Goal: Task Accomplishment & Management: Use online tool/utility

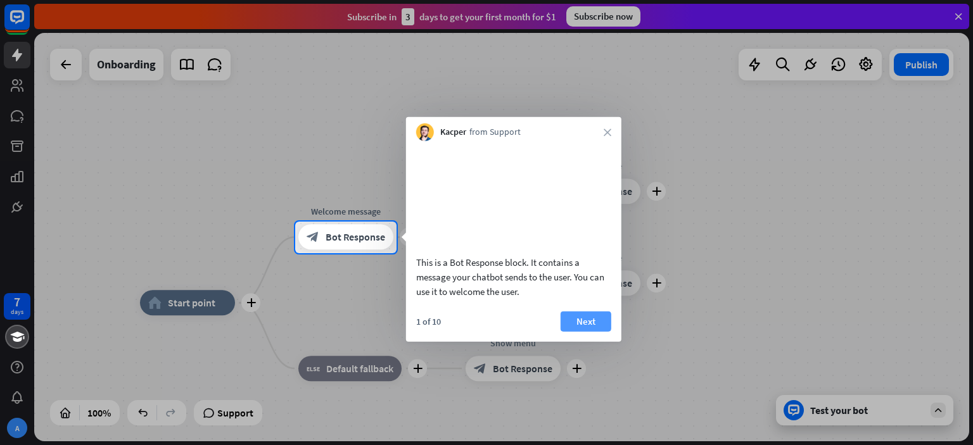
click at [593, 331] on button "Next" at bounding box center [585, 321] width 51 height 20
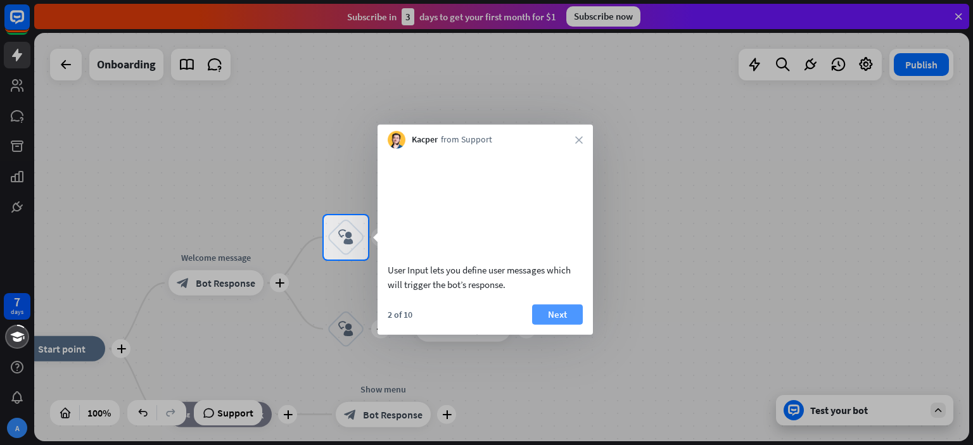
click at [562, 323] on button "Next" at bounding box center [557, 314] width 51 height 20
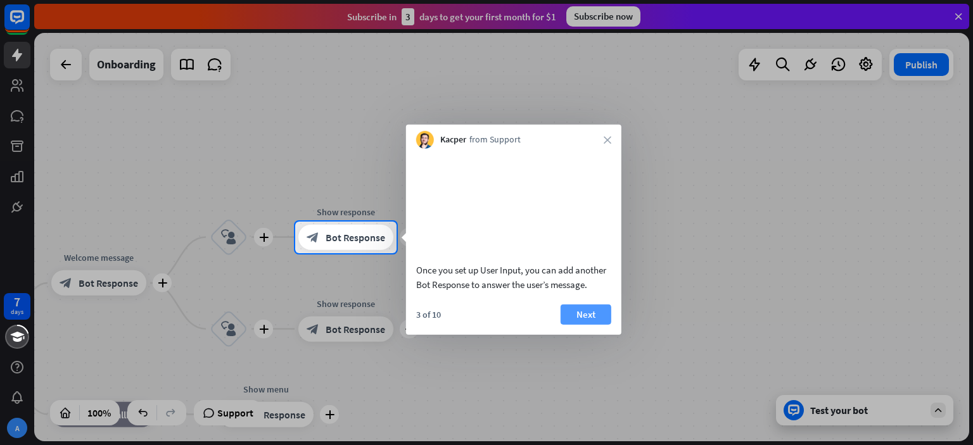
click at [579, 324] on button "Next" at bounding box center [585, 314] width 51 height 20
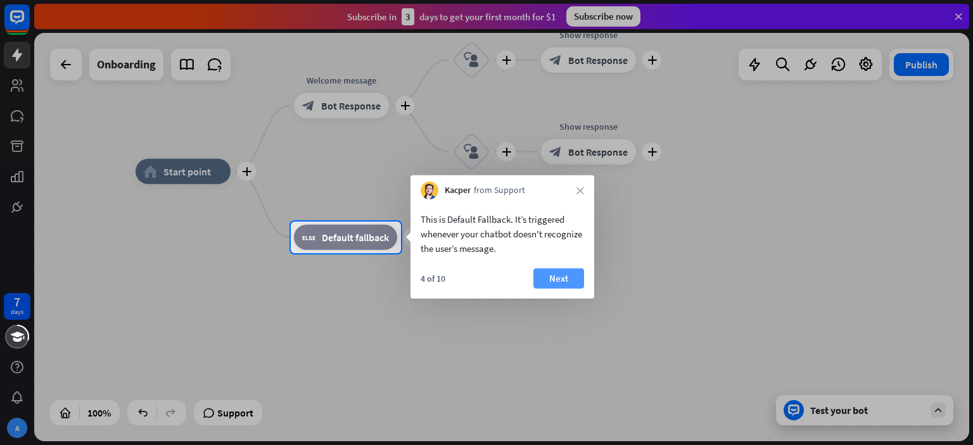
click at [566, 274] on button "Next" at bounding box center [558, 279] width 51 height 20
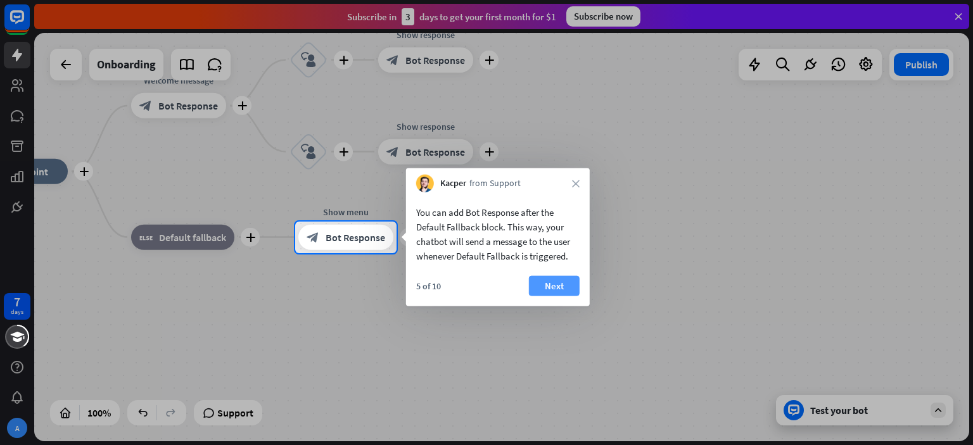
click at [560, 290] on button "Next" at bounding box center [554, 286] width 51 height 20
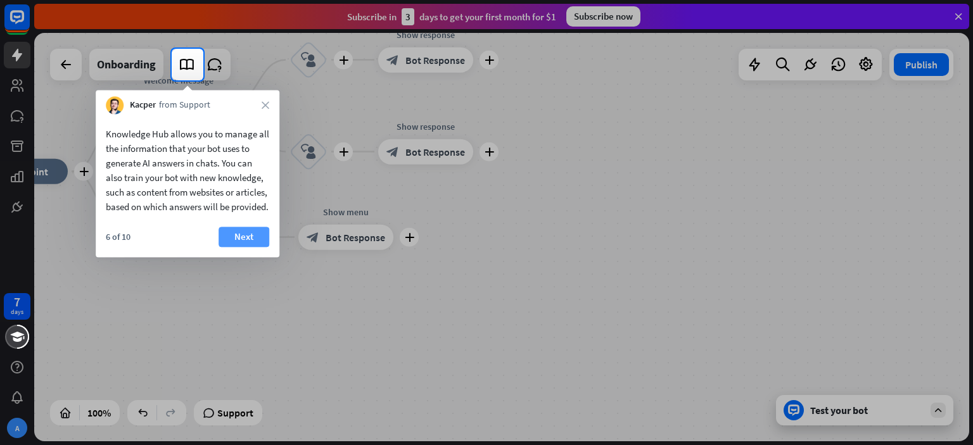
click at [235, 246] on button "Next" at bounding box center [243, 237] width 51 height 20
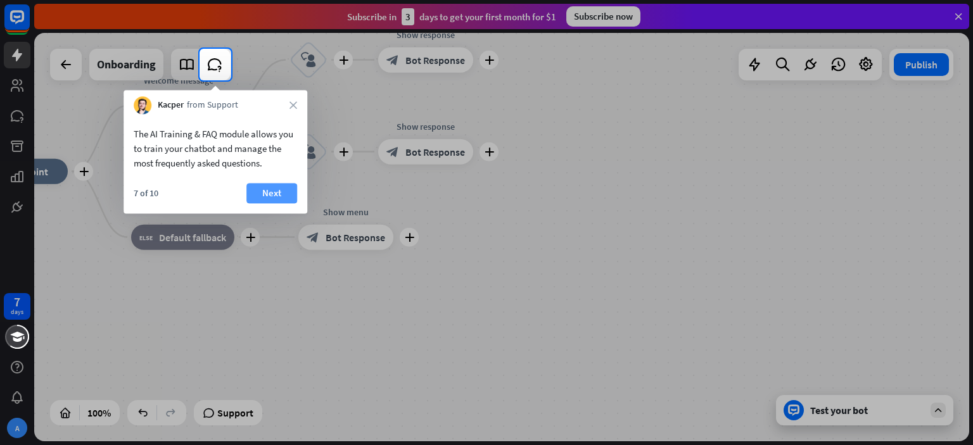
click at [274, 194] on button "Next" at bounding box center [271, 193] width 51 height 20
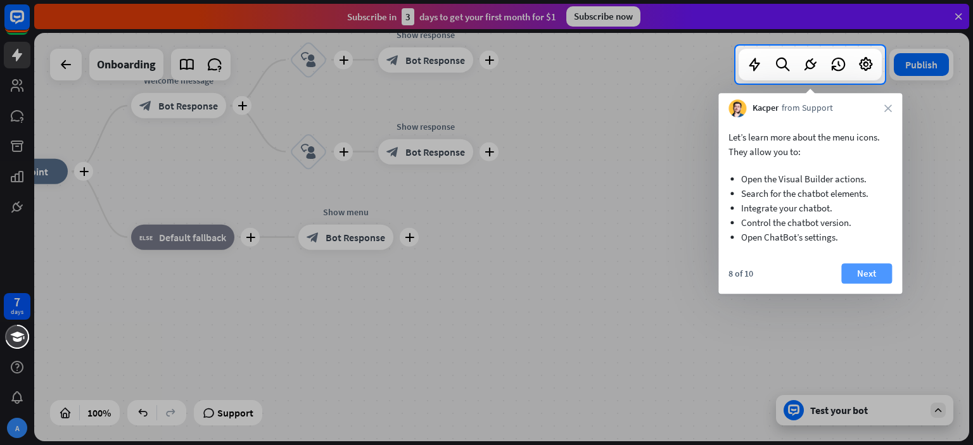
click at [880, 274] on button "Next" at bounding box center [866, 273] width 51 height 20
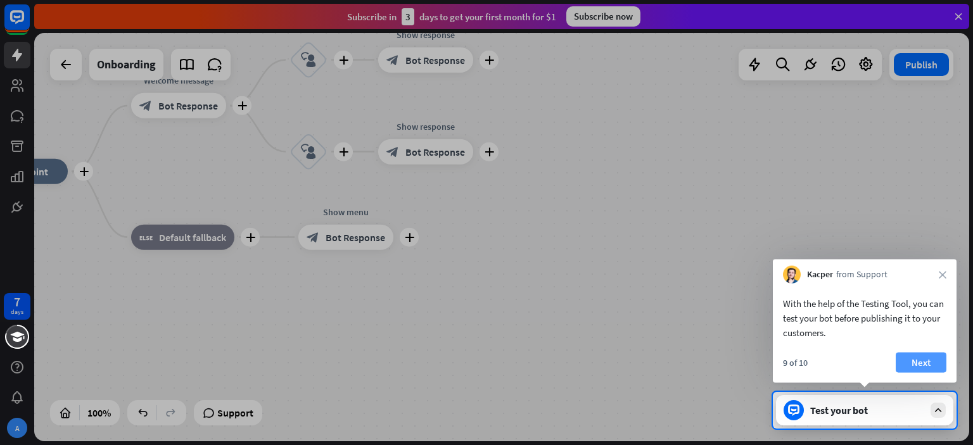
click at [923, 357] on button "Next" at bounding box center [920, 363] width 51 height 20
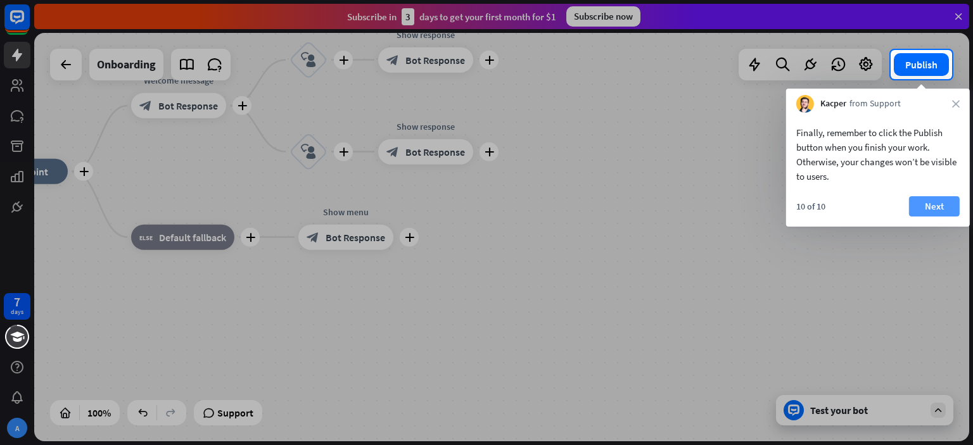
click at [939, 206] on button "Next" at bounding box center [934, 206] width 51 height 20
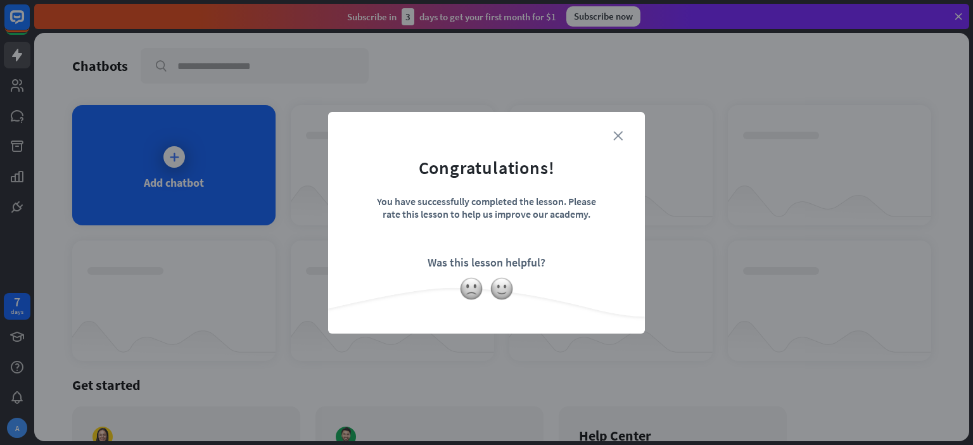
click at [619, 139] on icon "close" at bounding box center [617, 135] width 9 height 9
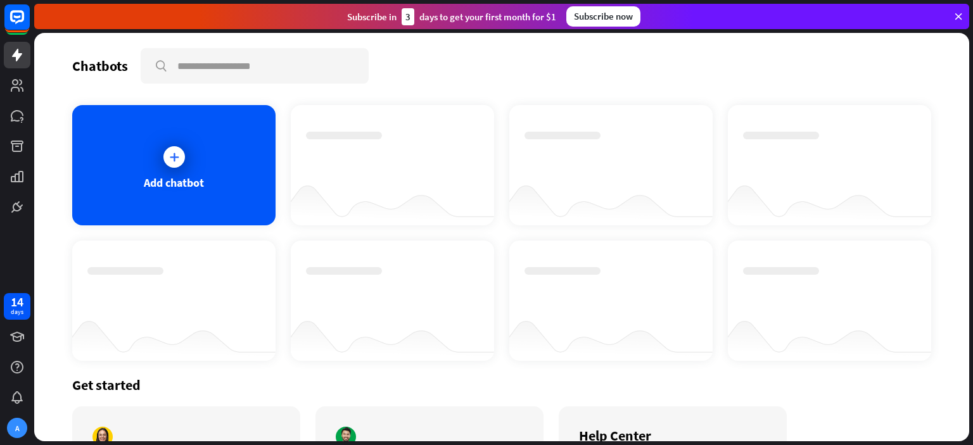
click at [956, 14] on icon at bounding box center [957, 16] width 11 height 11
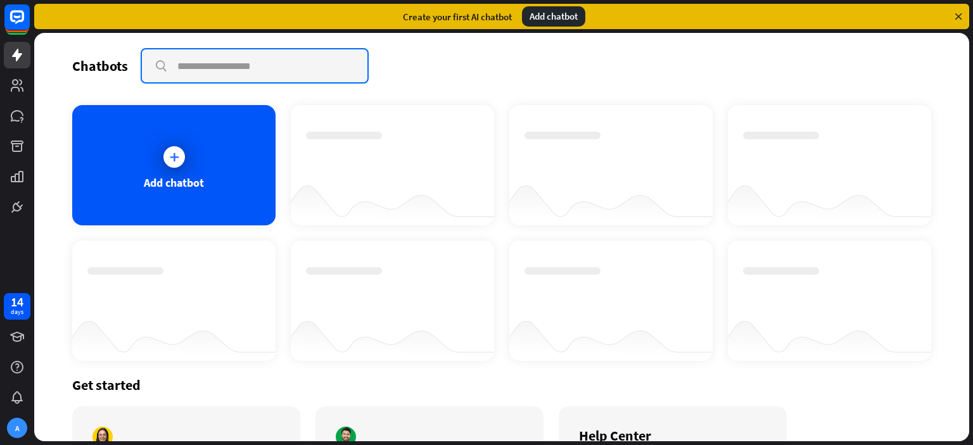
click at [306, 72] on input "text" at bounding box center [254, 65] width 225 height 33
type input "**********"
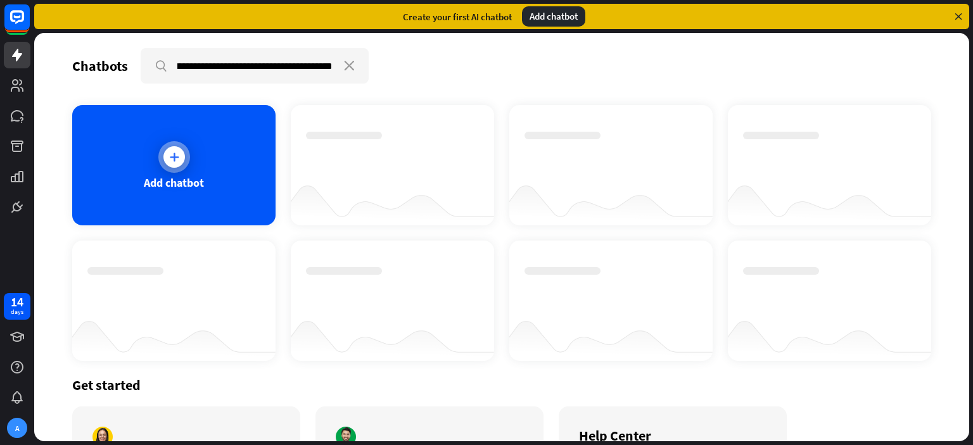
click at [170, 158] on icon at bounding box center [174, 157] width 13 height 13
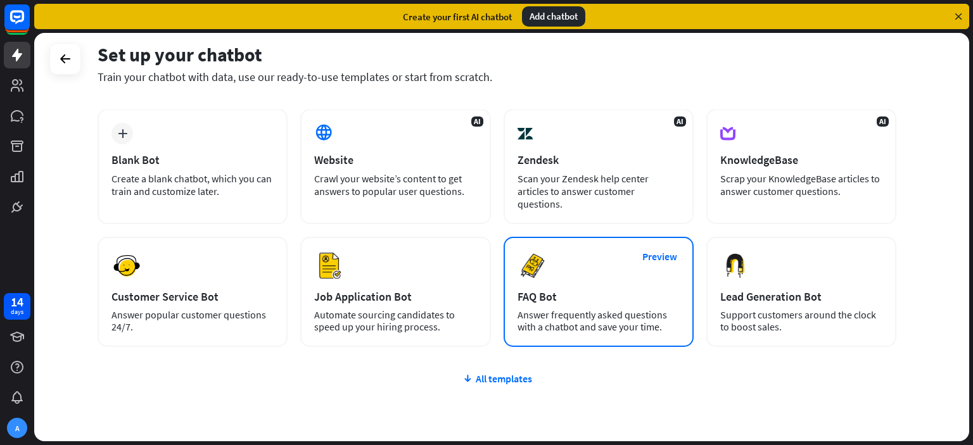
scroll to position [70, 0]
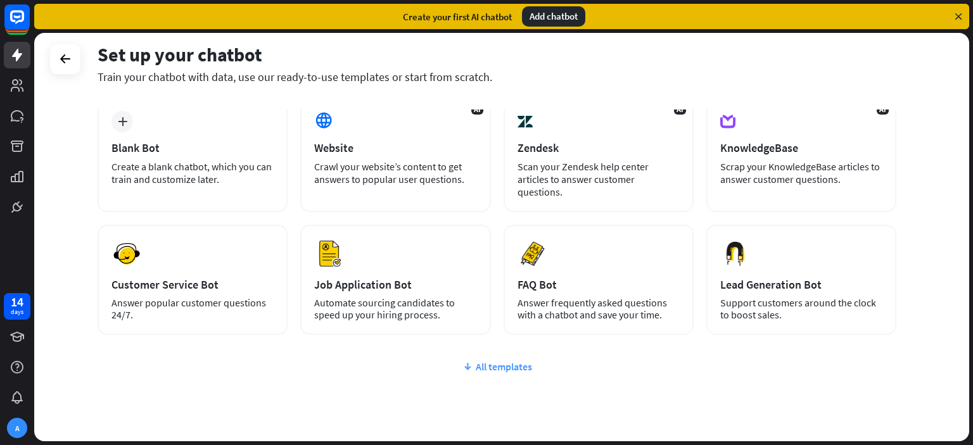
click at [498, 360] on div "All templates" at bounding box center [497, 366] width 799 height 13
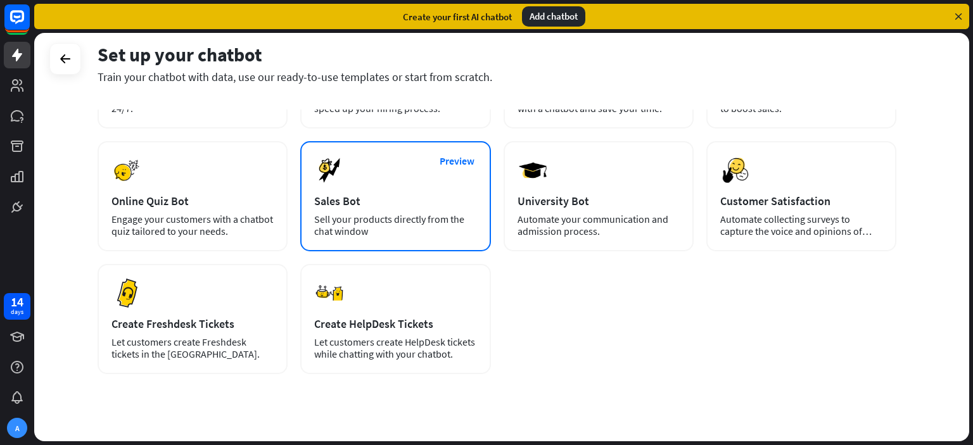
scroll to position [282, 0]
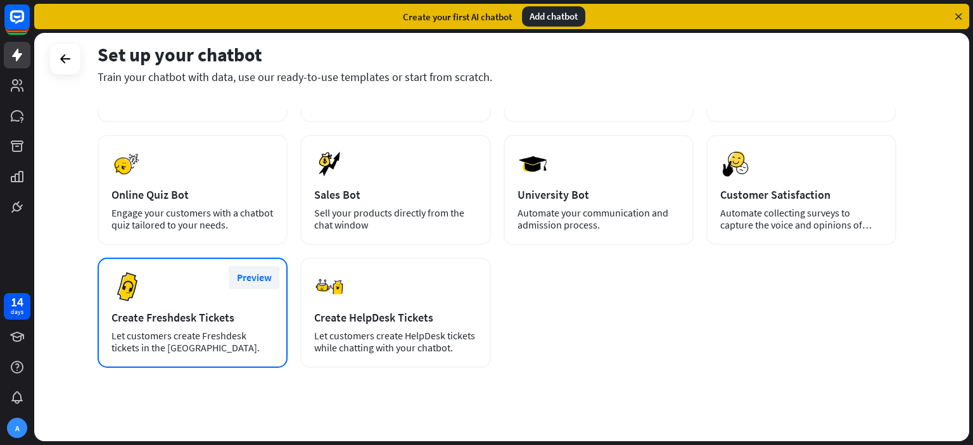
click at [260, 266] on button "Preview" at bounding box center [254, 277] width 51 height 23
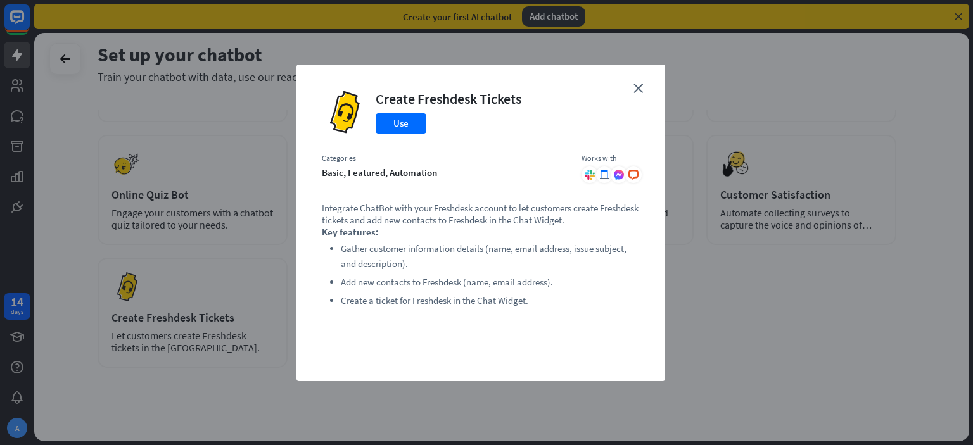
click at [562, 350] on div "Integrate ChatBot with your Freshdesk account to let customers create Freshdesk…" at bounding box center [481, 279] width 318 height 154
click at [641, 90] on icon "close" at bounding box center [637, 88] width 9 height 9
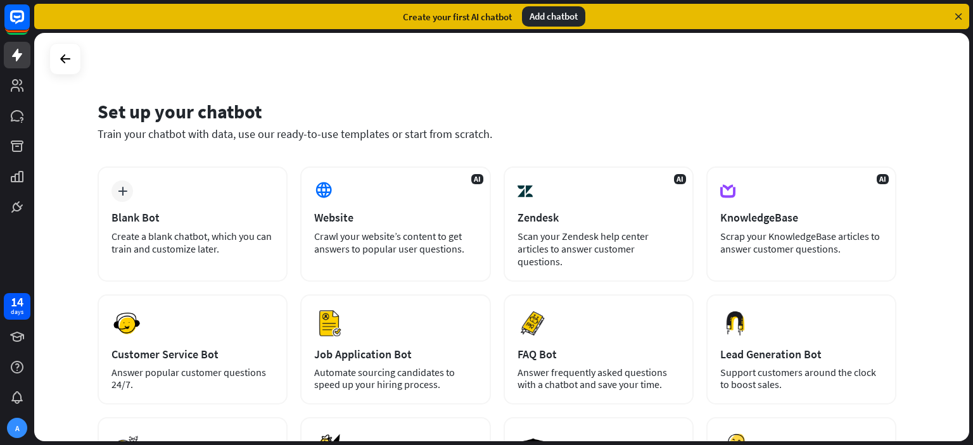
scroll to position [0, 0]
click at [431, 16] on div "Create your first AI chatbot" at bounding box center [457, 17] width 109 height 12
click at [62, 54] on icon at bounding box center [65, 58] width 15 height 15
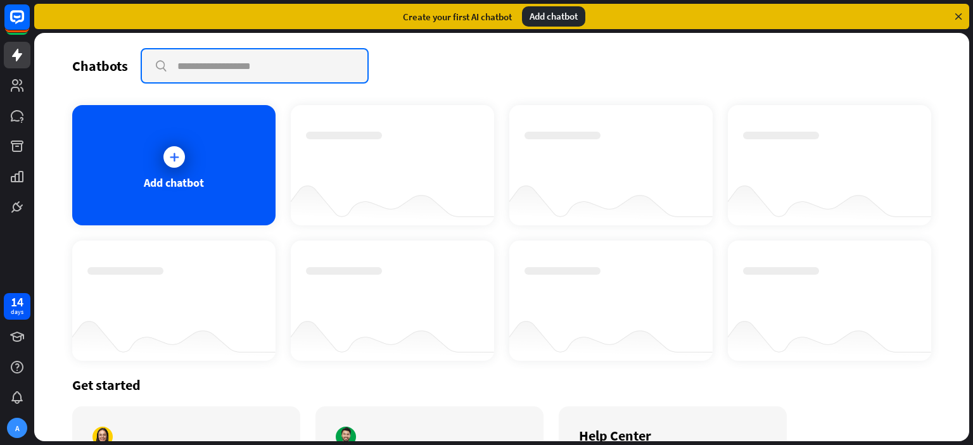
click at [249, 72] on input "text" at bounding box center [254, 65] width 225 height 33
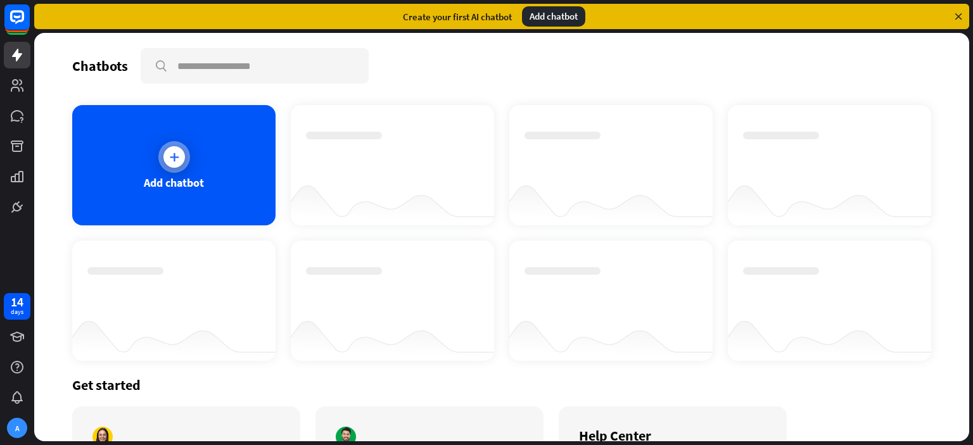
click at [169, 151] on icon at bounding box center [174, 157] width 13 height 13
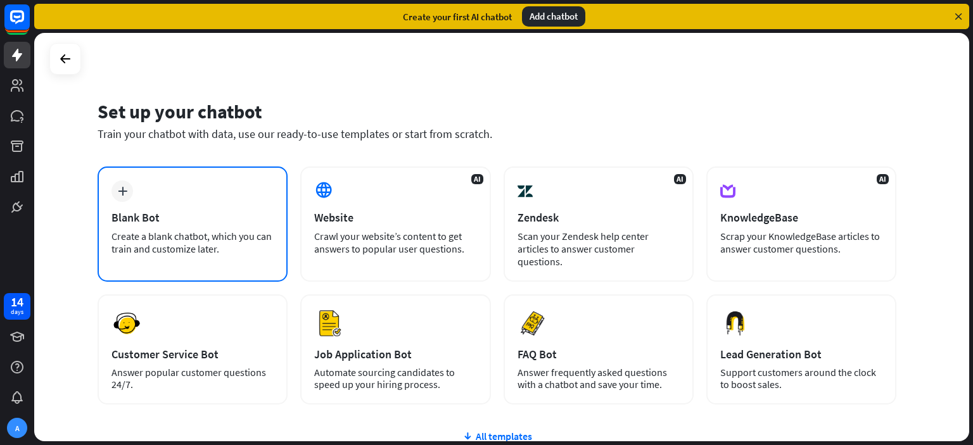
click at [148, 219] on div "Blank Bot" at bounding box center [192, 217] width 162 height 15
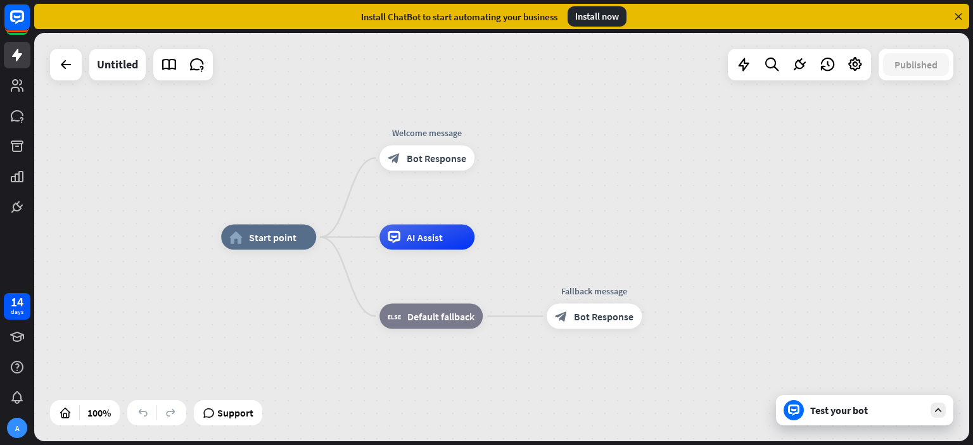
click at [868, 414] on div "Test your bot" at bounding box center [867, 410] width 114 height 13
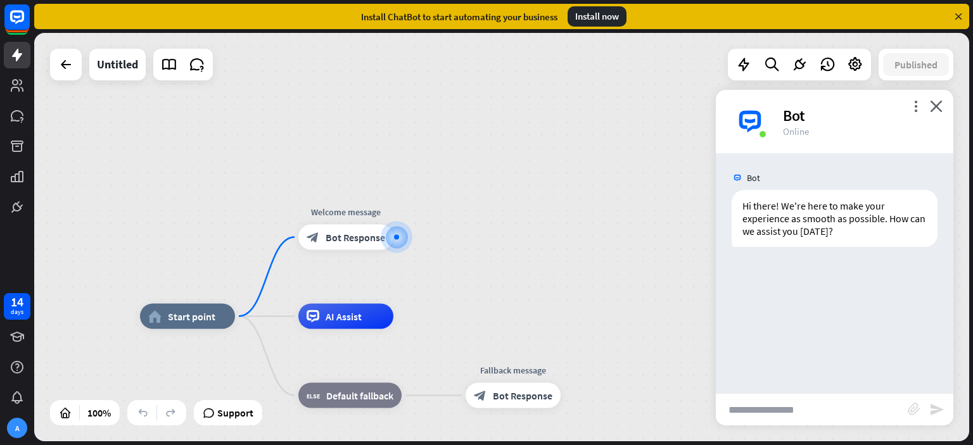
click at [781, 408] on input "text" at bounding box center [812, 410] width 192 height 32
type input "**********"
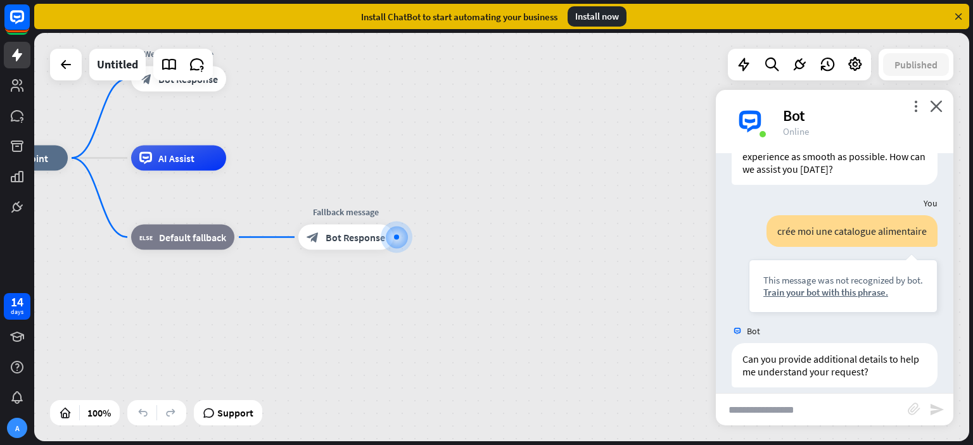
scroll to position [75, 0]
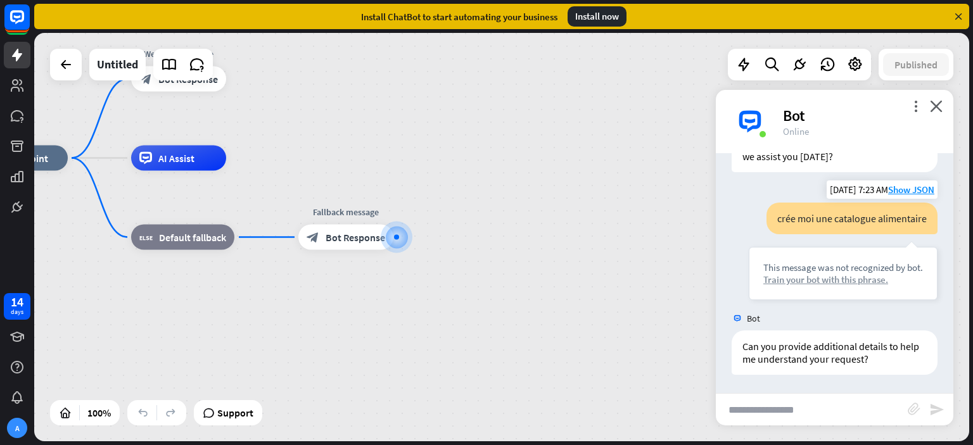
click at [795, 280] on div "Train your bot with this phrase." at bounding box center [843, 280] width 160 height 12
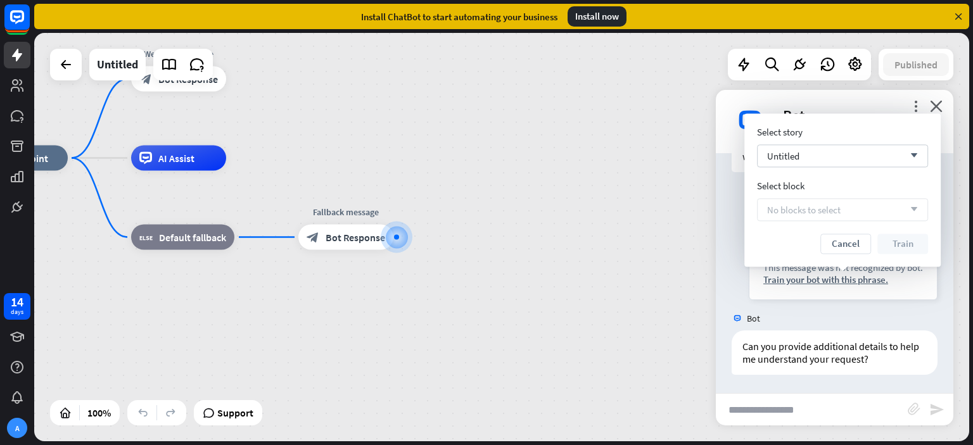
click at [627, 348] on div "home_2 Start point Welcome message block_bot_response Bot Response AI Assist bl…" at bounding box center [440, 362] width 935 height 408
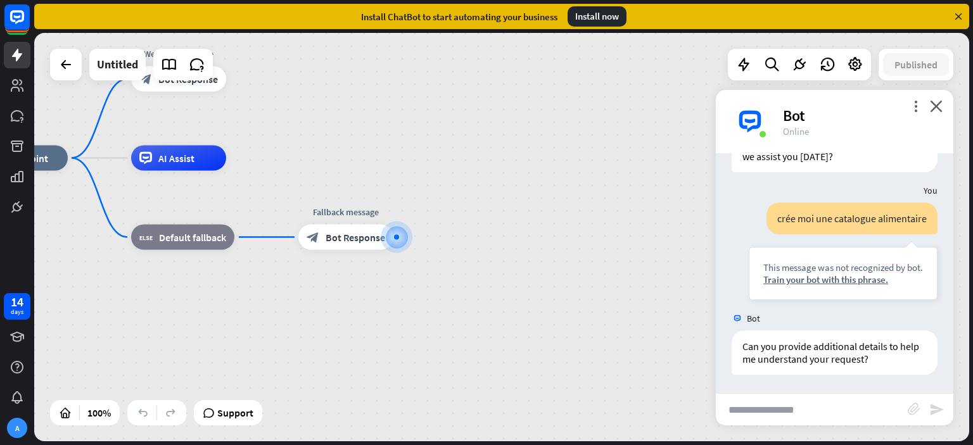
click at [959, 16] on icon at bounding box center [957, 16] width 11 height 11
